Goal: Find specific page/section: Find specific page/section

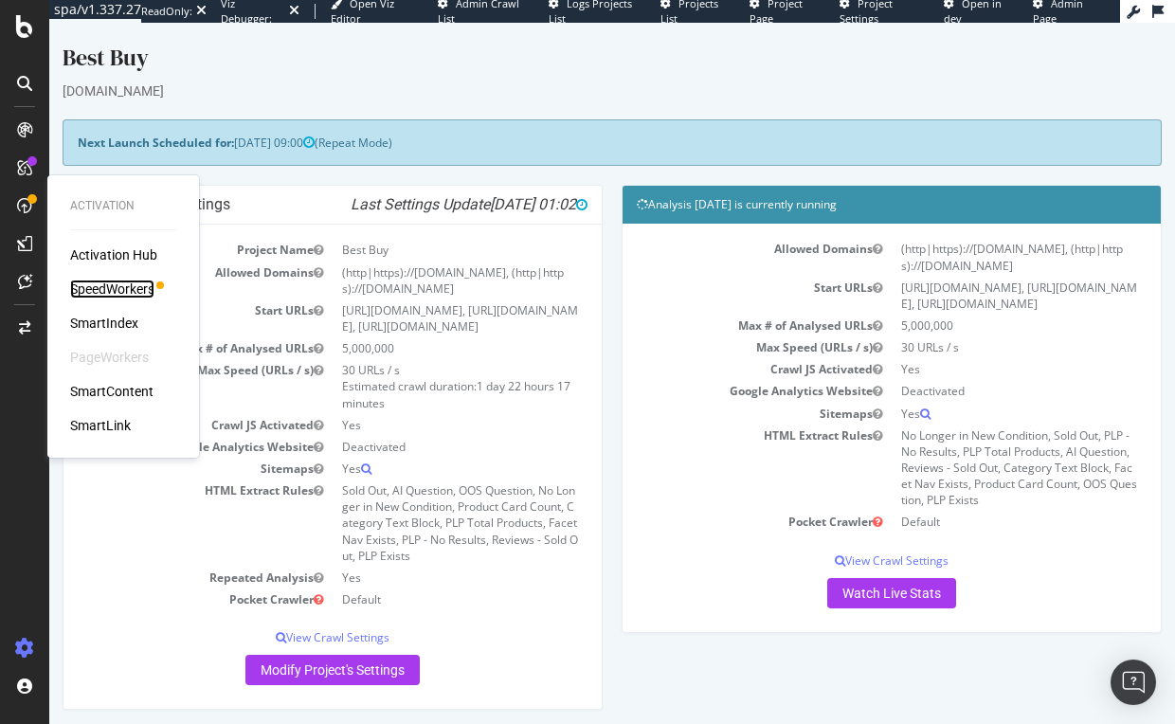
click at [92, 284] on div "SpeedWorkers" at bounding box center [112, 289] width 84 height 19
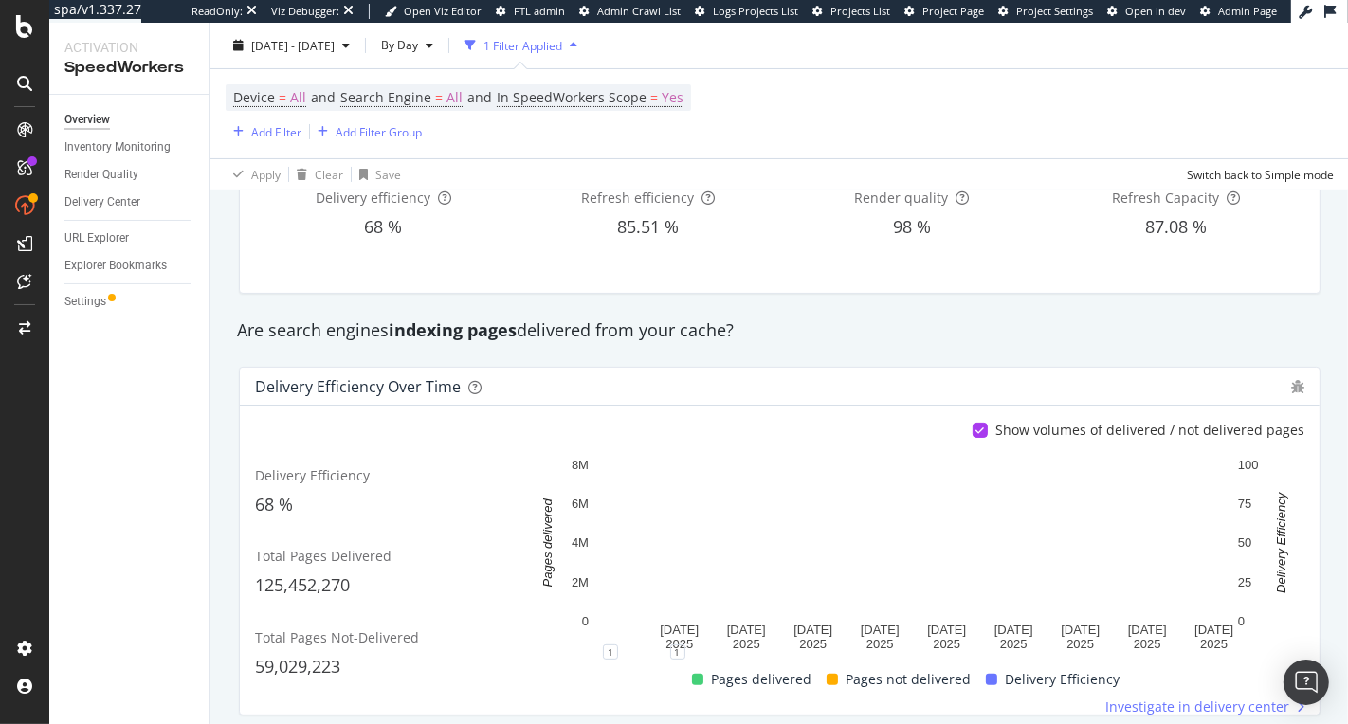
scroll to position [98, 0]
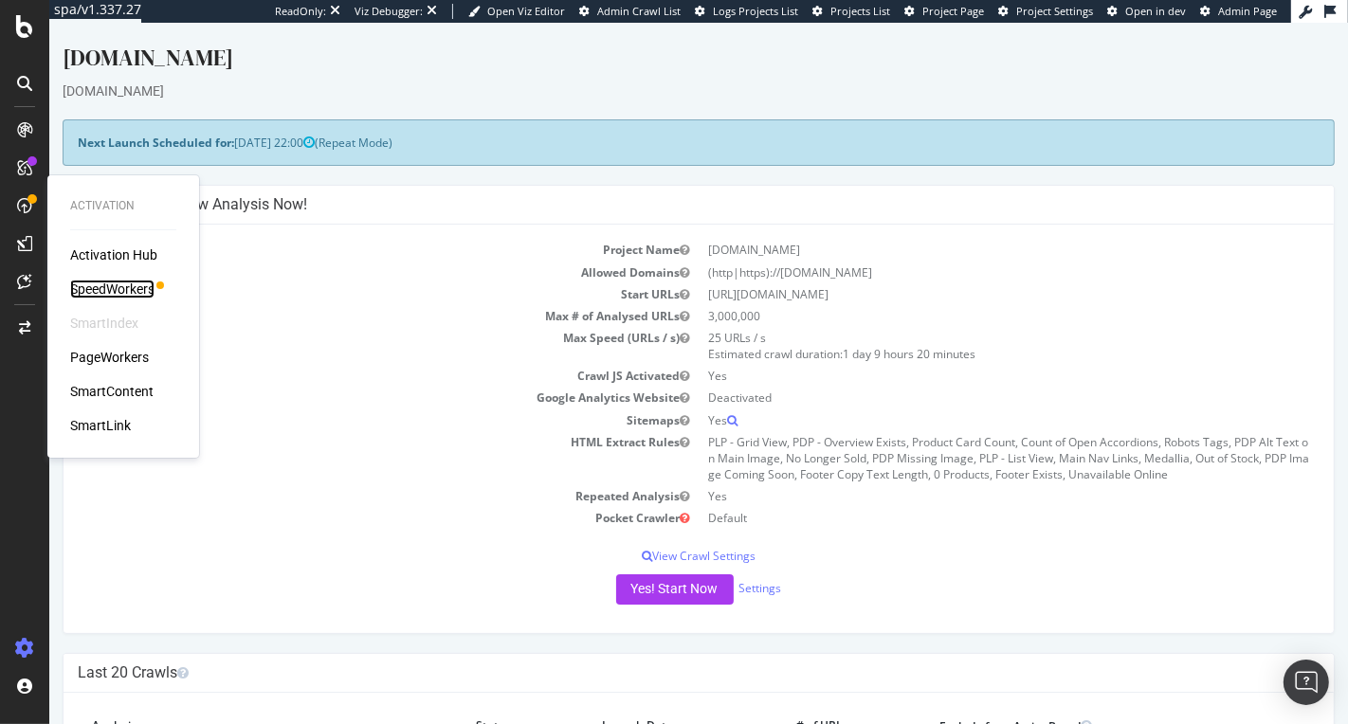
click at [141, 287] on div "SpeedWorkers" at bounding box center [112, 289] width 84 height 19
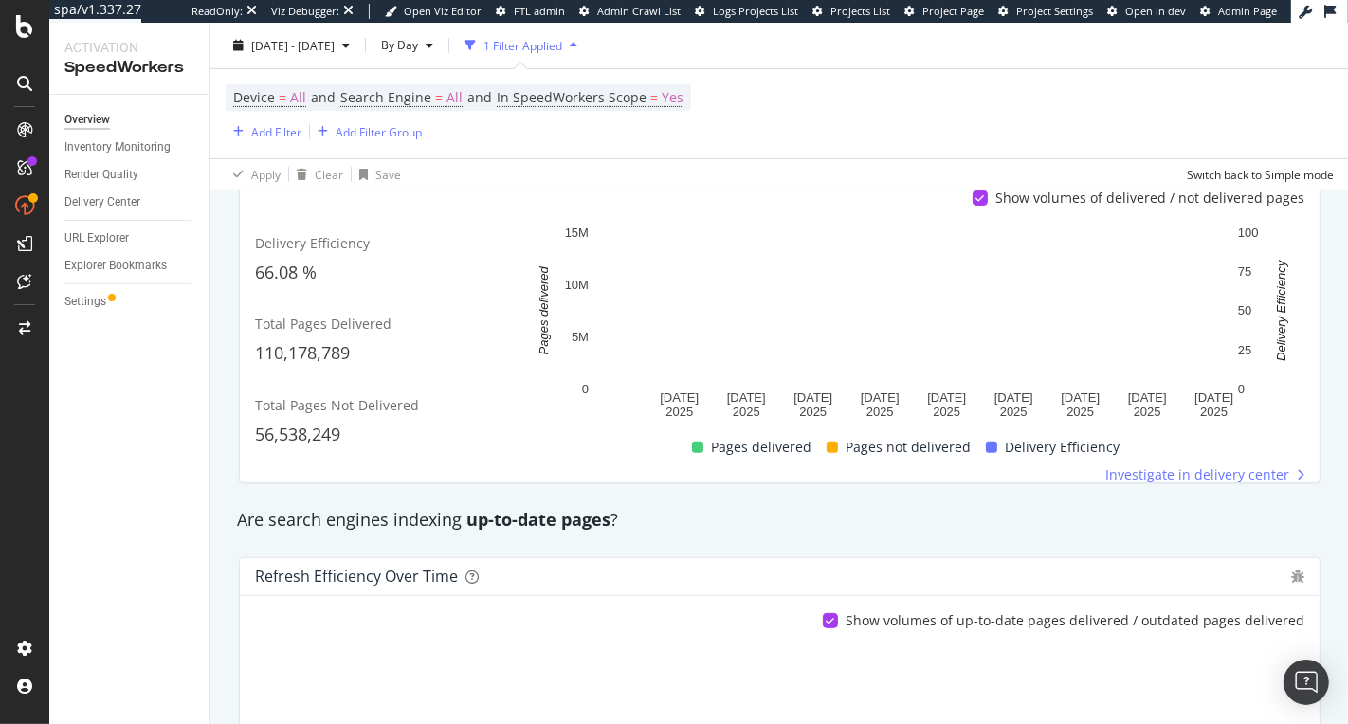
scroll to position [140, 0]
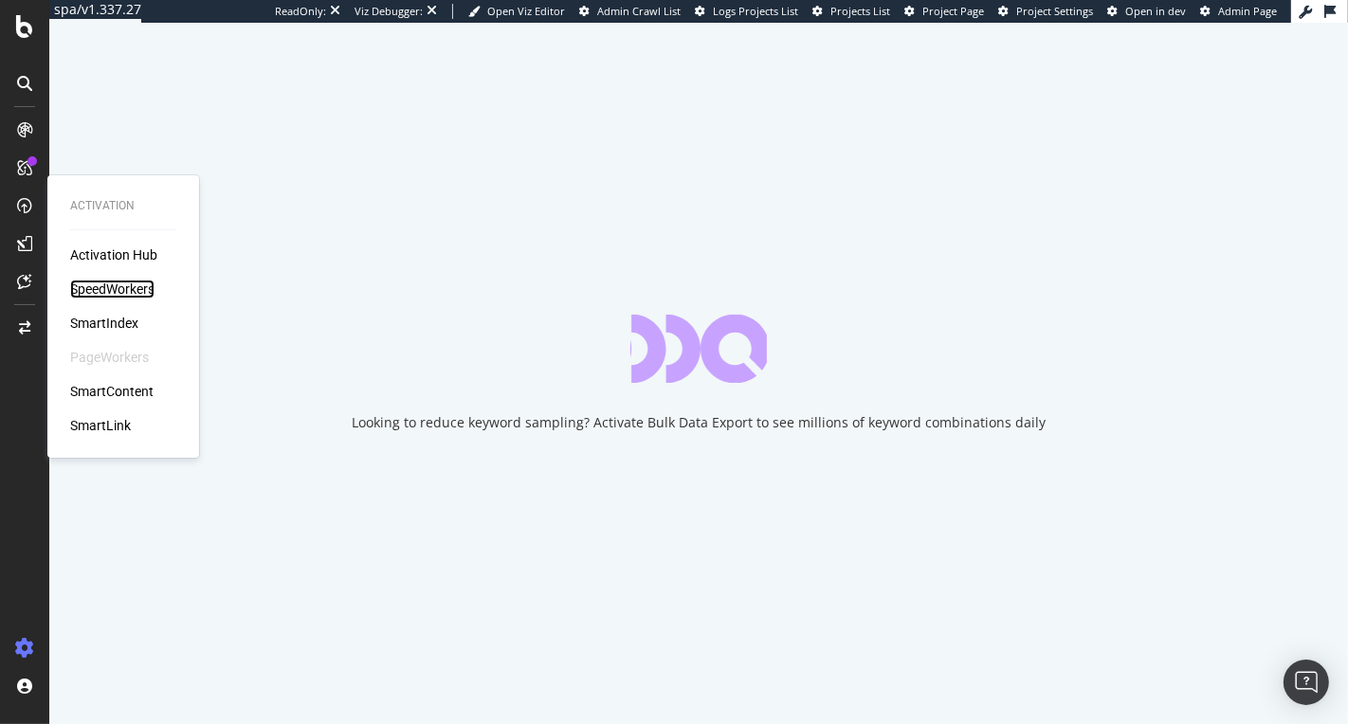
click at [109, 282] on div "SpeedWorkers" at bounding box center [112, 289] width 84 height 19
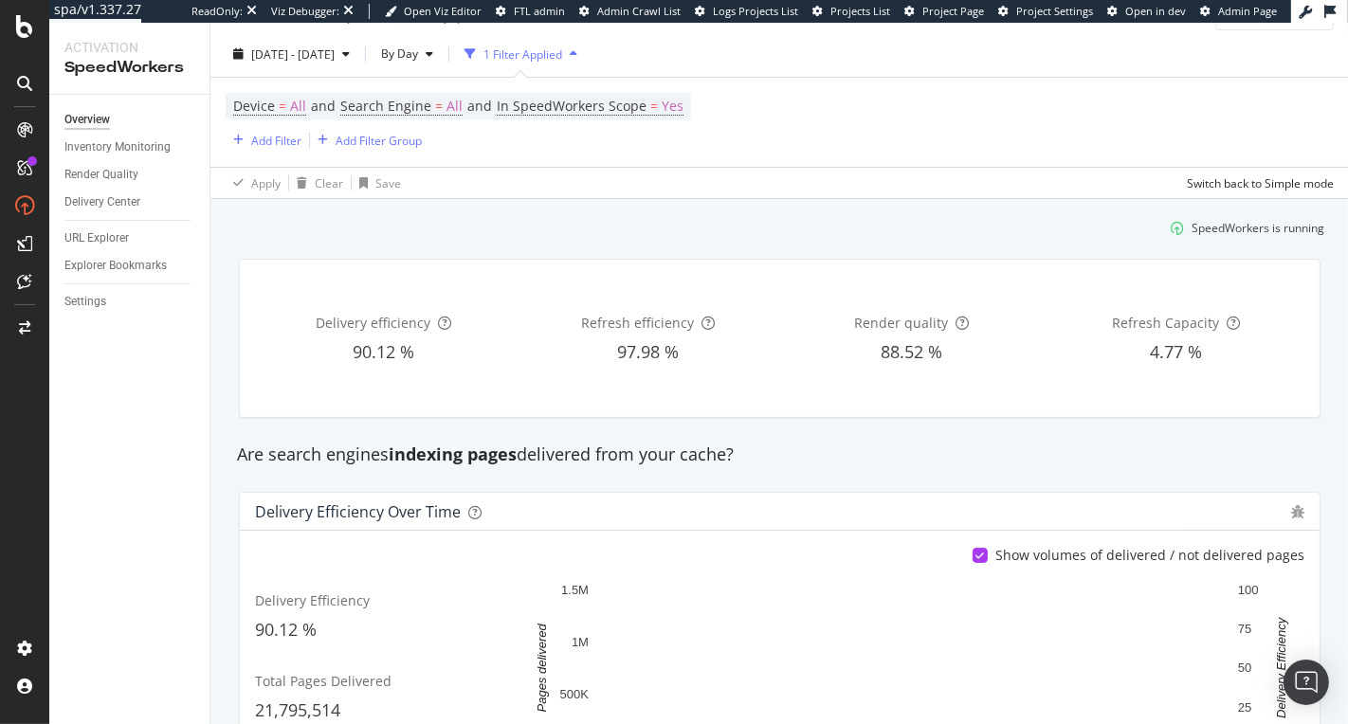
scroll to position [20, 0]
